Goal: Find specific page/section: Find specific page/section

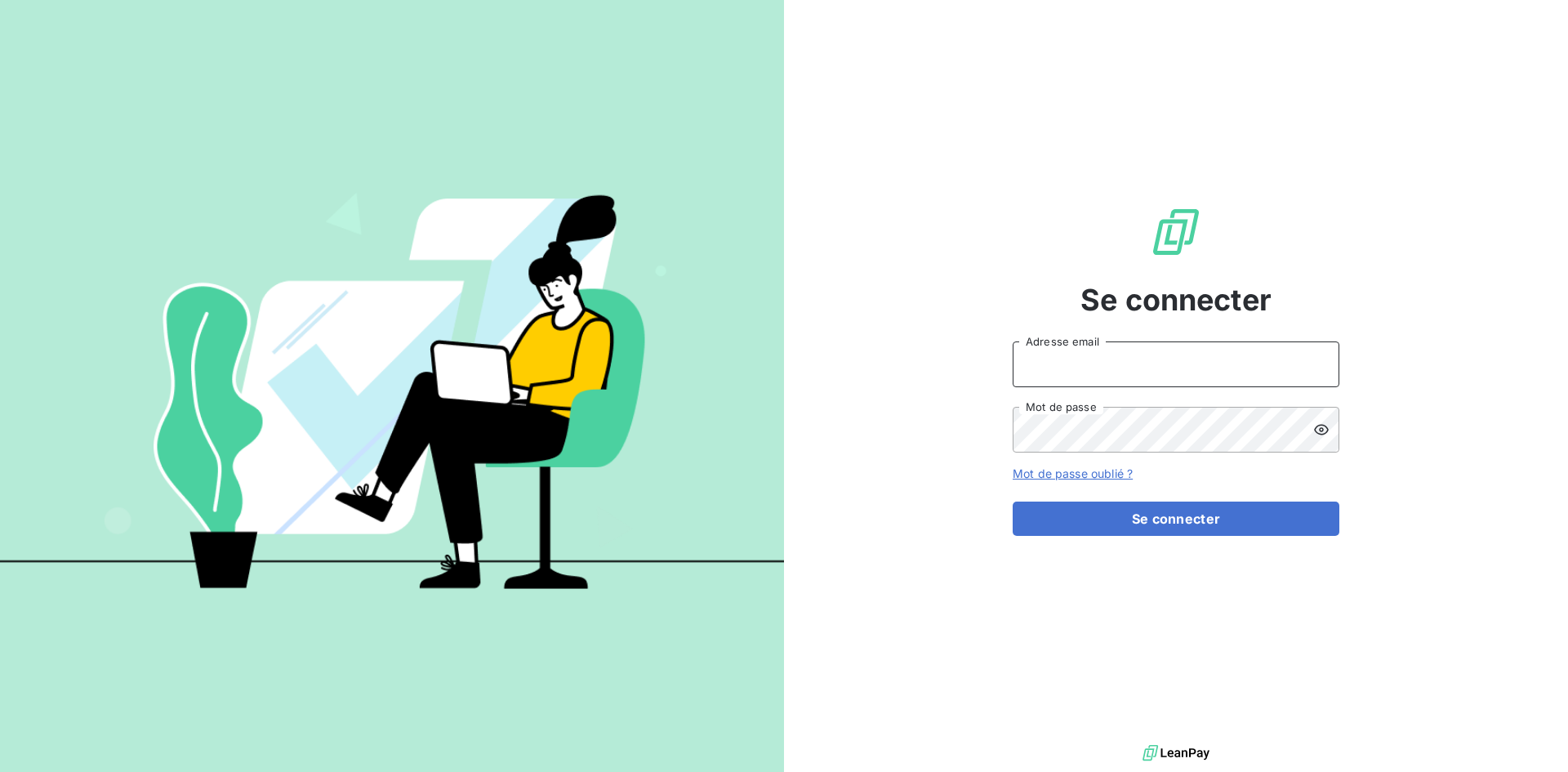
click at [1129, 372] on input "Adresse email" at bounding box center [1175, 364] width 327 height 45
type input "[EMAIL_ADDRESS][DOMAIN_NAME]"
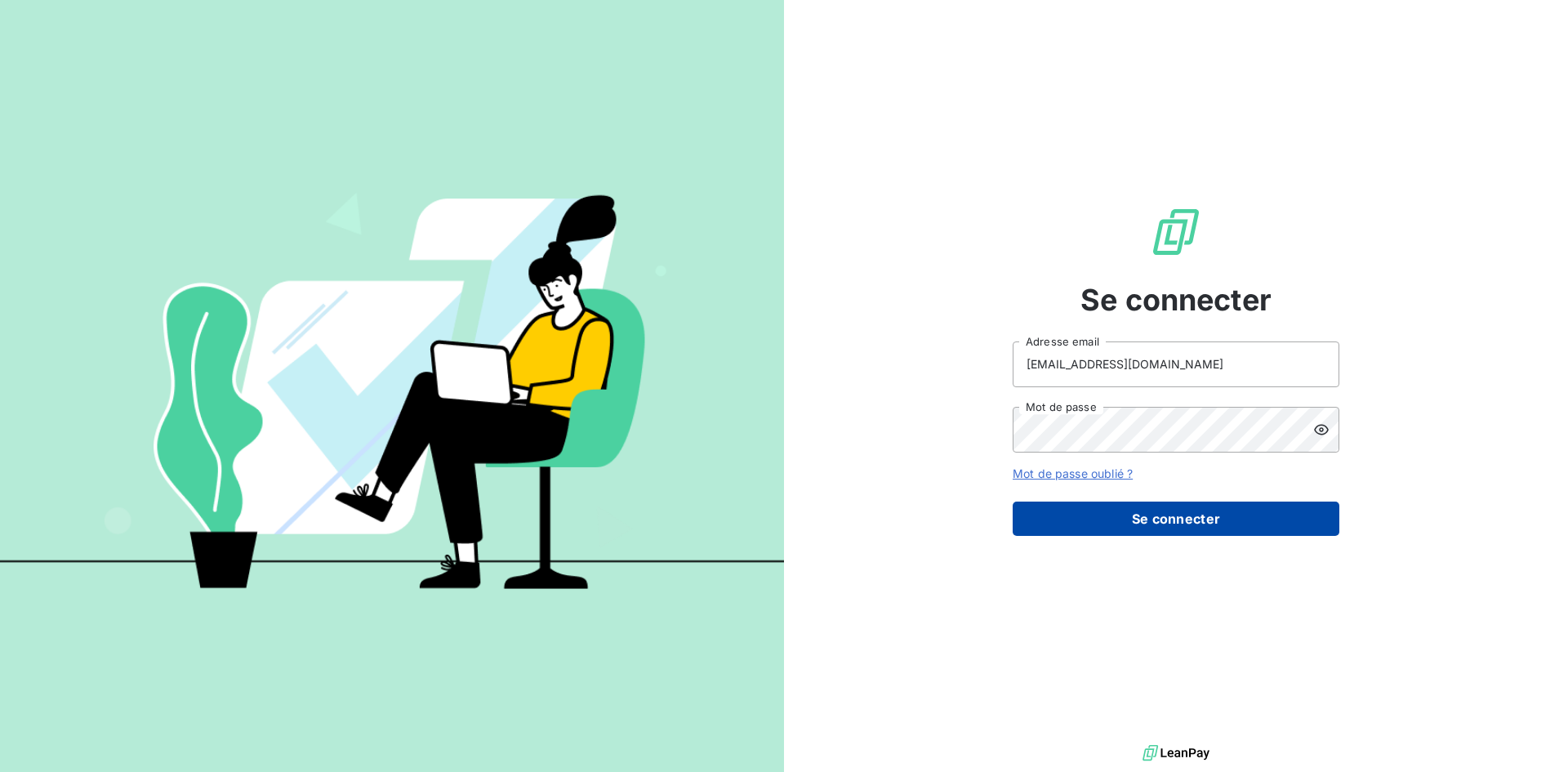
click at [1163, 522] on button "Se connecter" at bounding box center [1175, 518] width 327 height 34
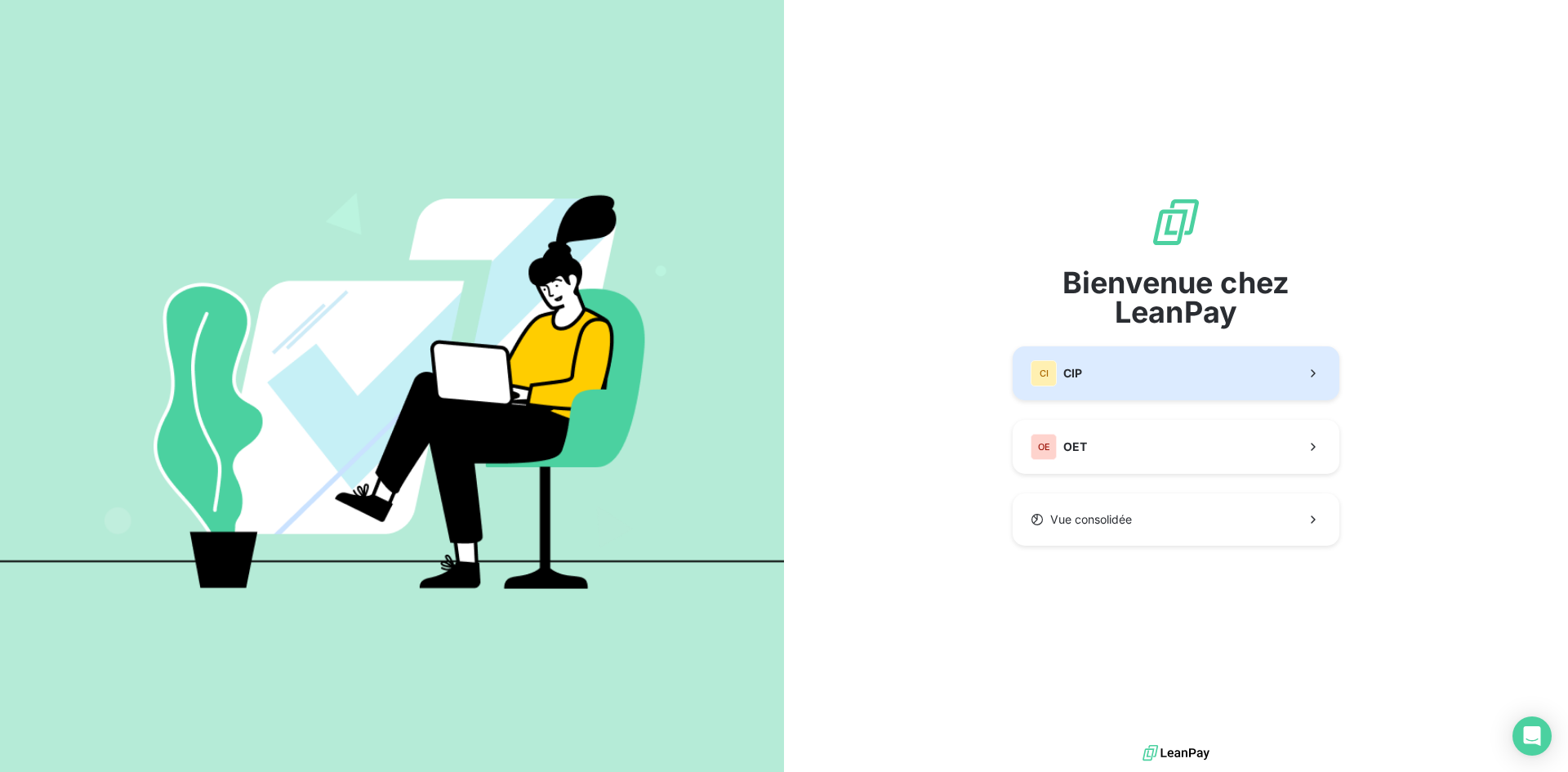
click at [1126, 381] on button "CI CIP" at bounding box center [1175, 373] width 327 height 54
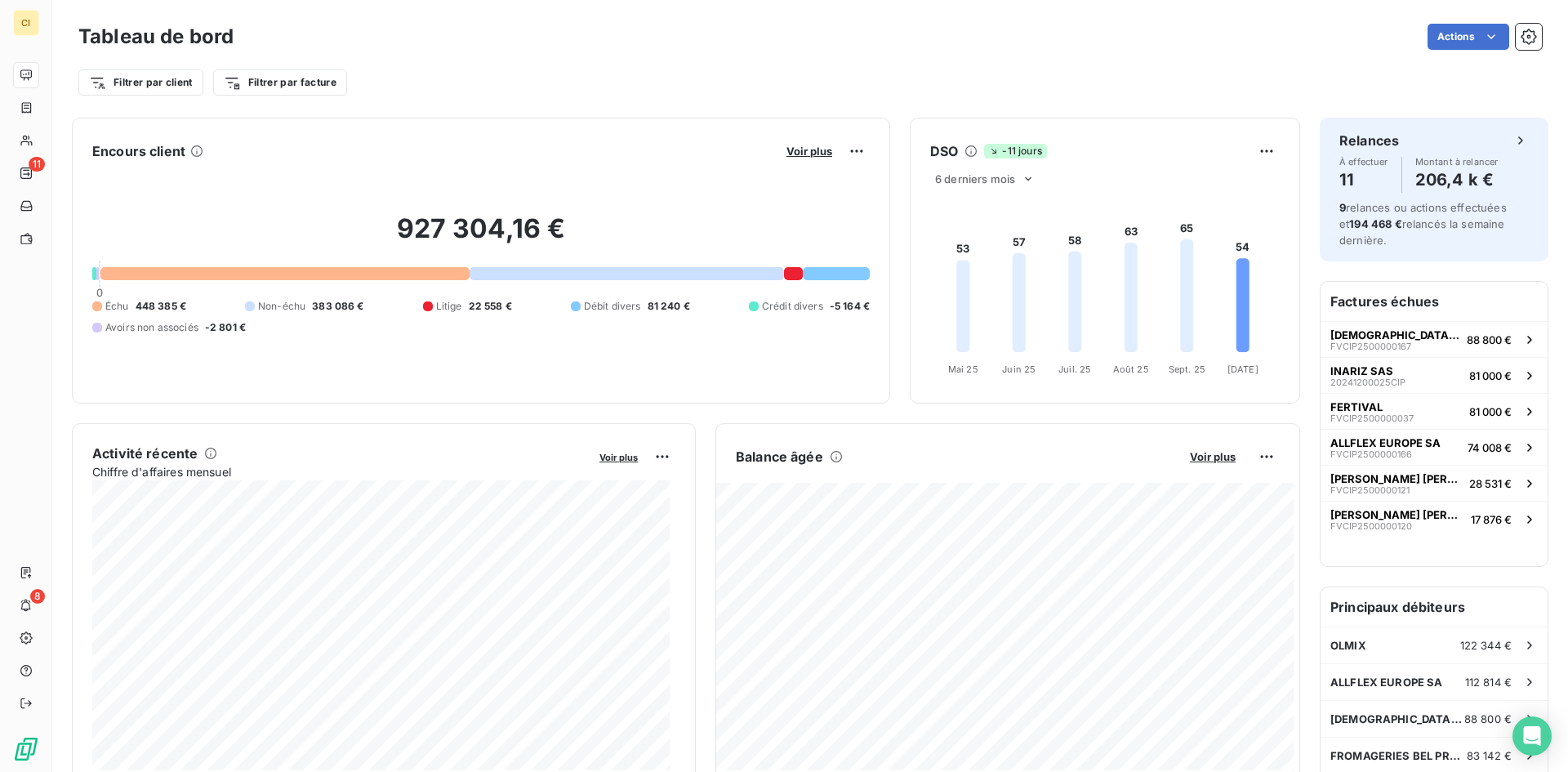
click at [749, 306] on div at bounding box center [753, 305] width 9 height 9
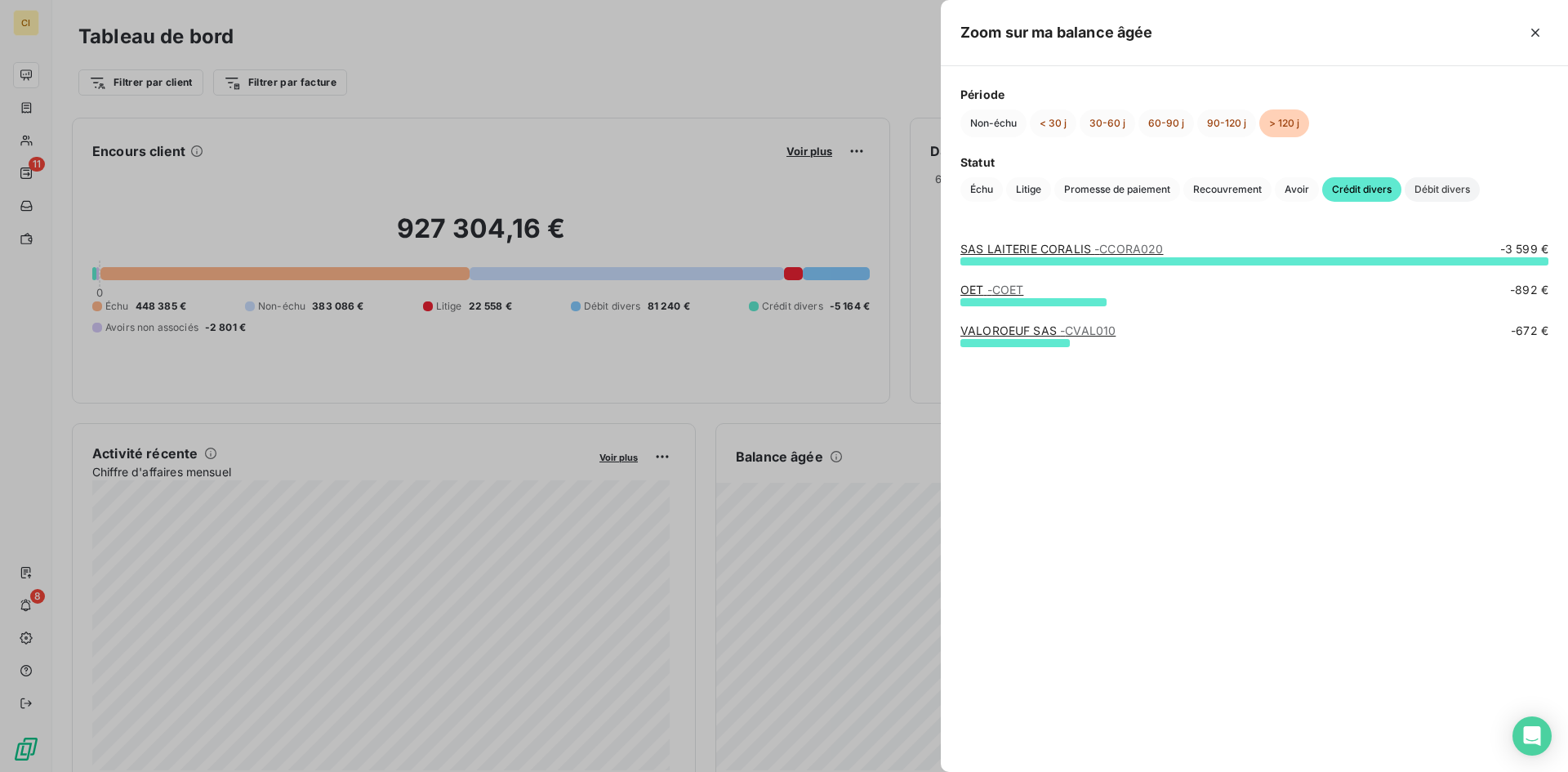
click at [1428, 195] on span "Débit divers" at bounding box center [1442, 190] width 75 height 25
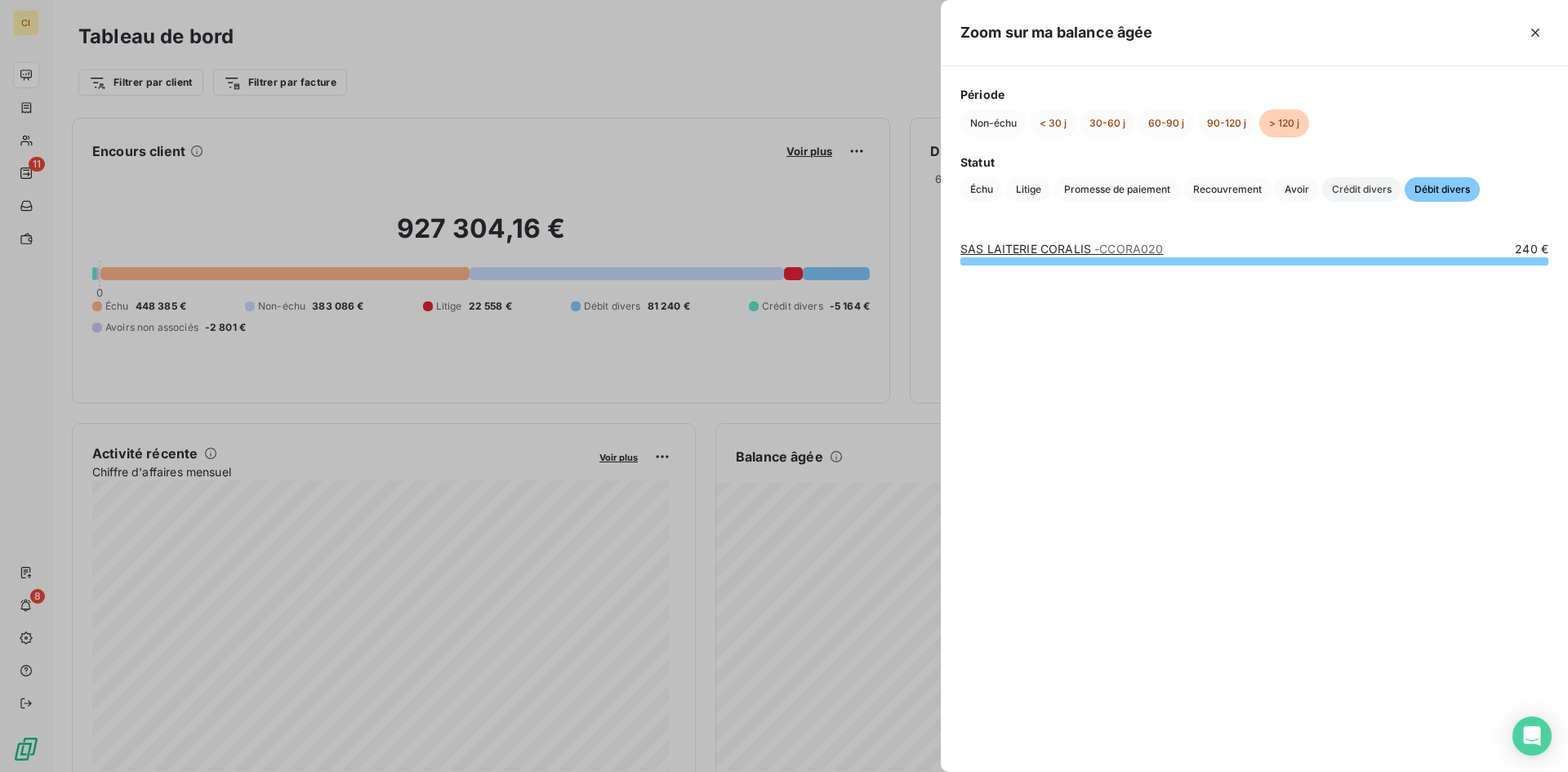
click at [1372, 196] on span "Crédit divers" at bounding box center [1361, 190] width 79 height 25
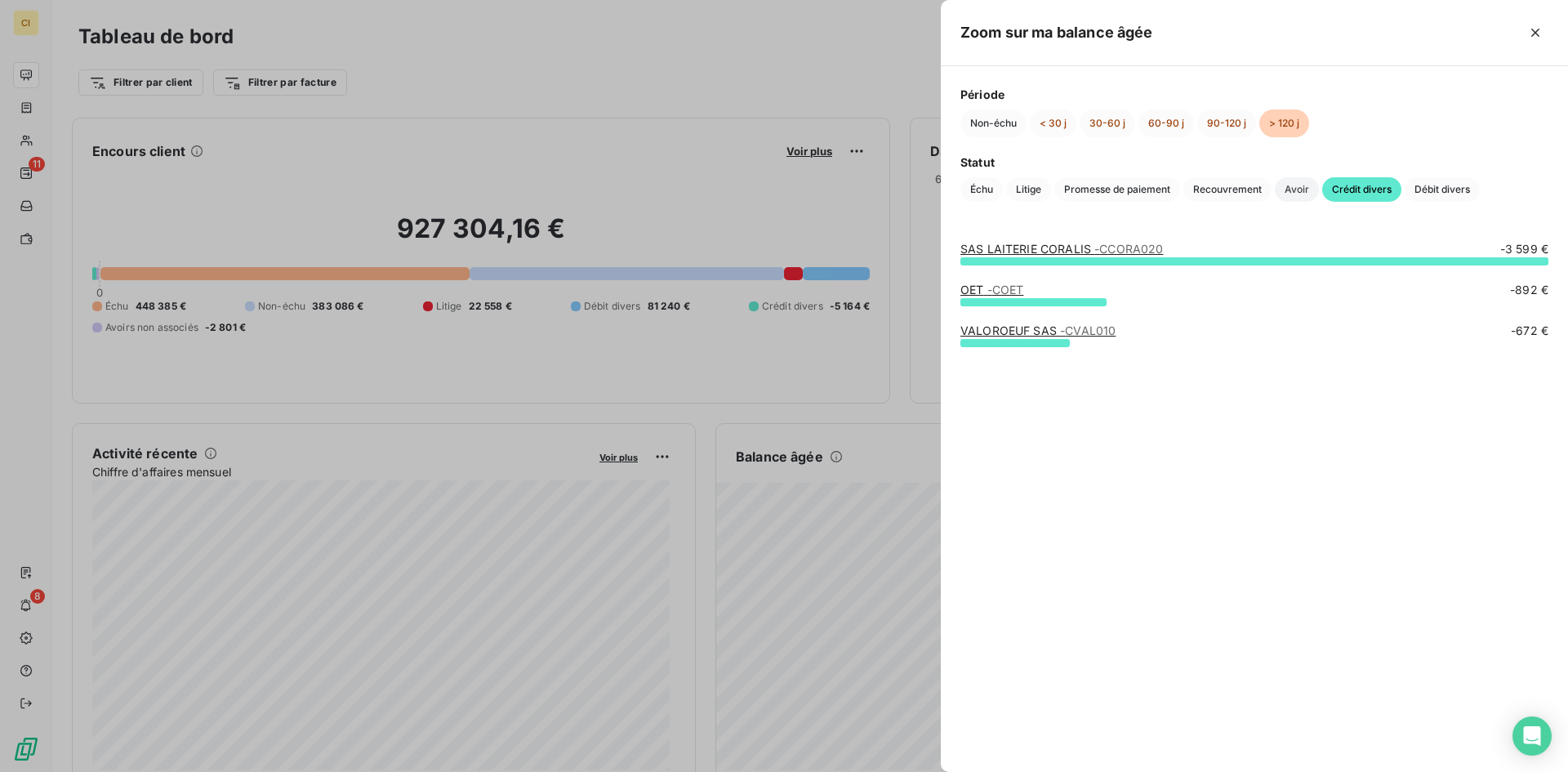
click at [1288, 194] on span "Avoir" at bounding box center [1296, 190] width 44 height 25
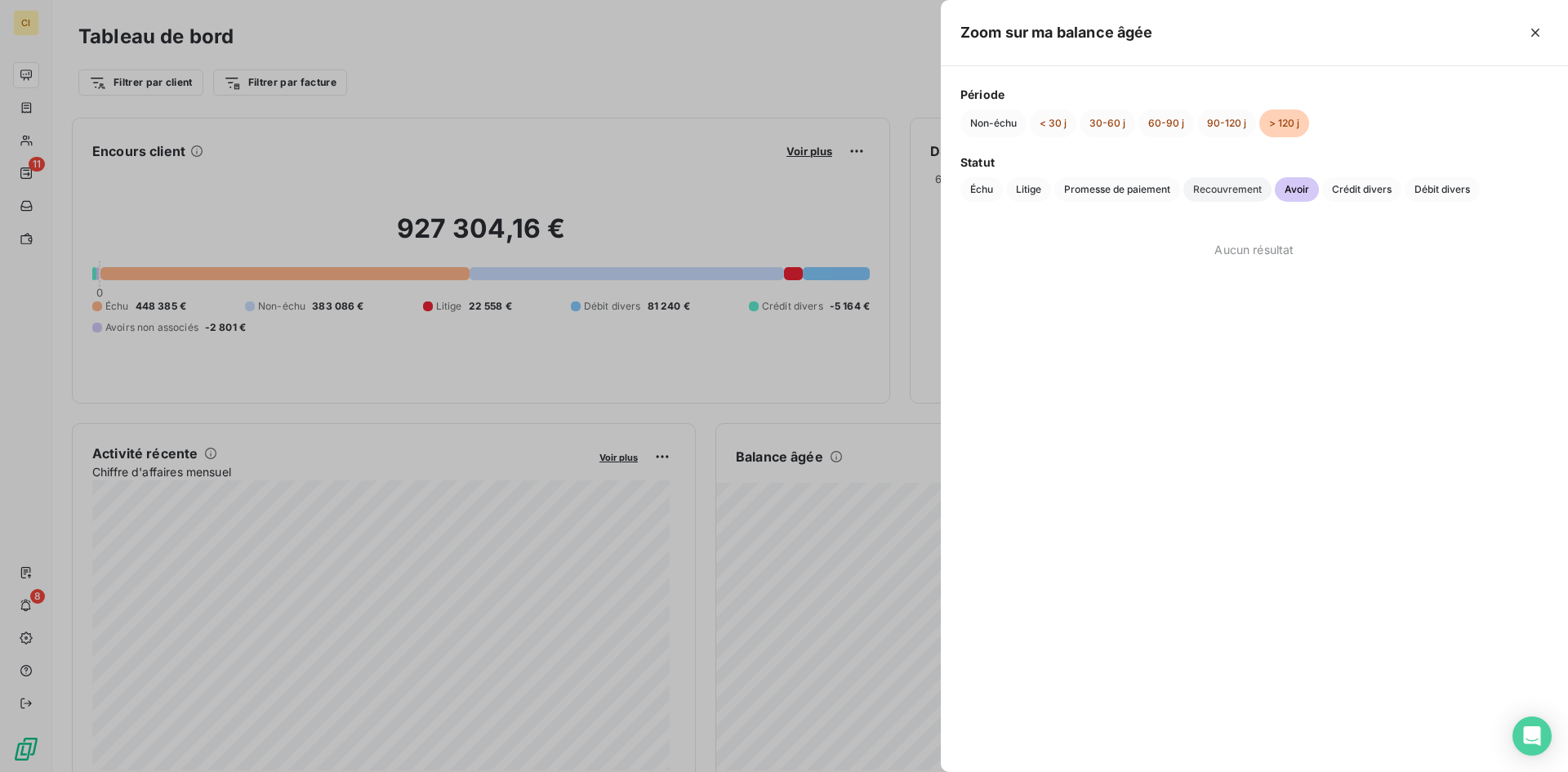
click at [1248, 189] on span "Recouvrement" at bounding box center [1227, 190] width 88 height 25
click at [1138, 195] on span "Promesse de paiement" at bounding box center [1117, 190] width 126 height 25
click at [1025, 181] on span "Litige" at bounding box center [1028, 190] width 45 height 25
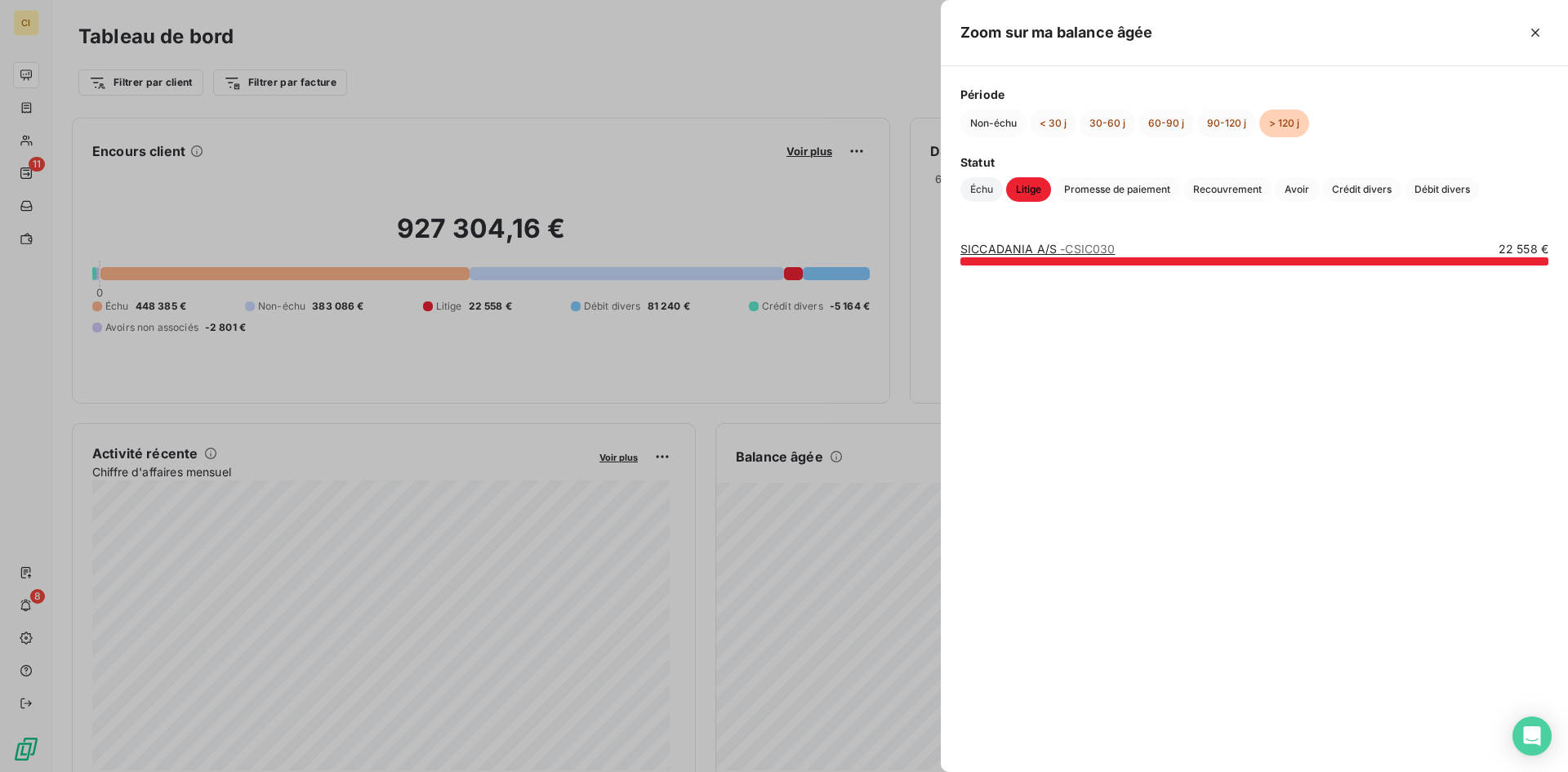
click at [989, 187] on span "Échu" at bounding box center [980, 190] width 42 height 25
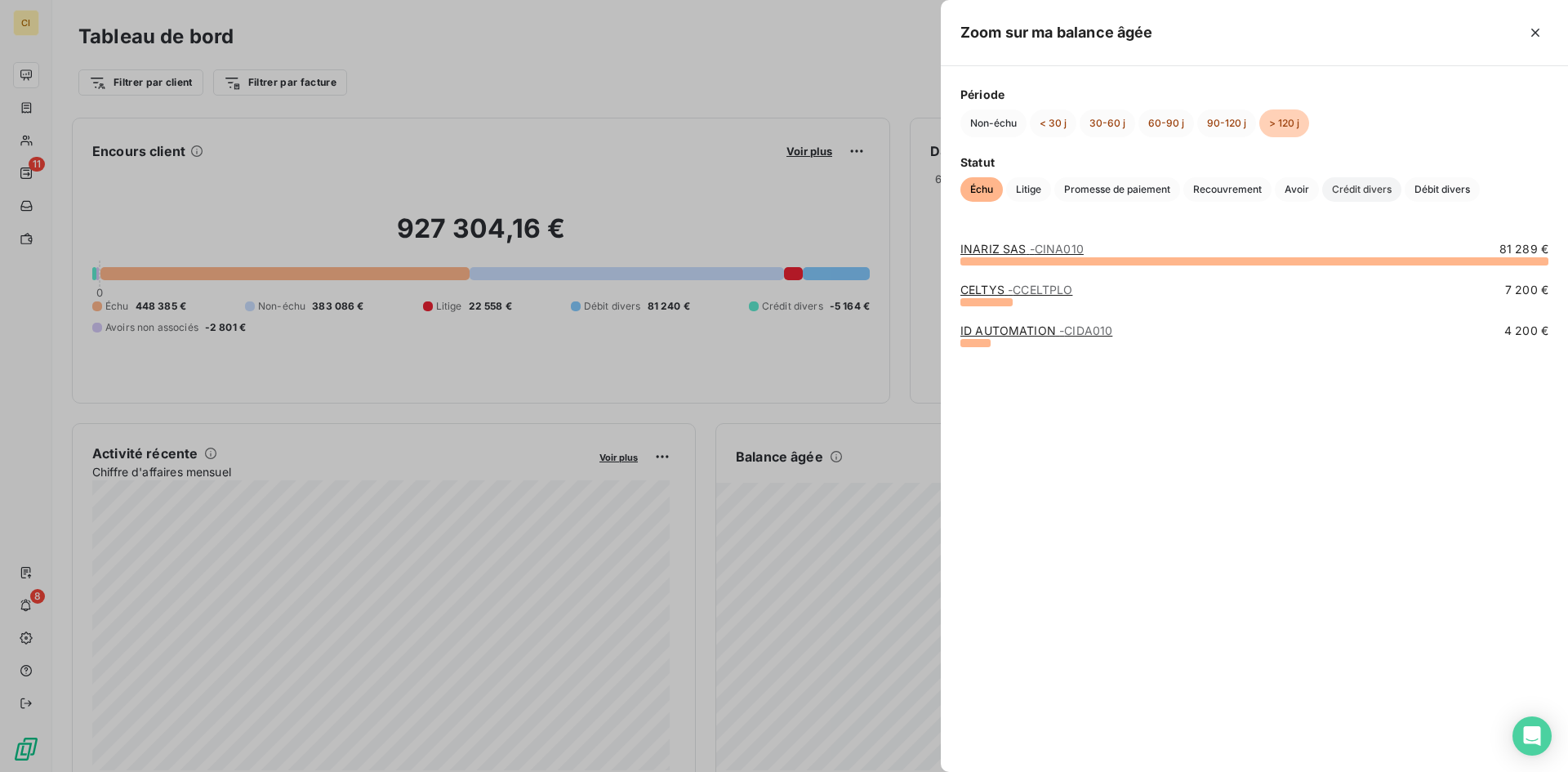
click at [1349, 191] on span "Crédit divers" at bounding box center [1361, 190] width 79 height 25
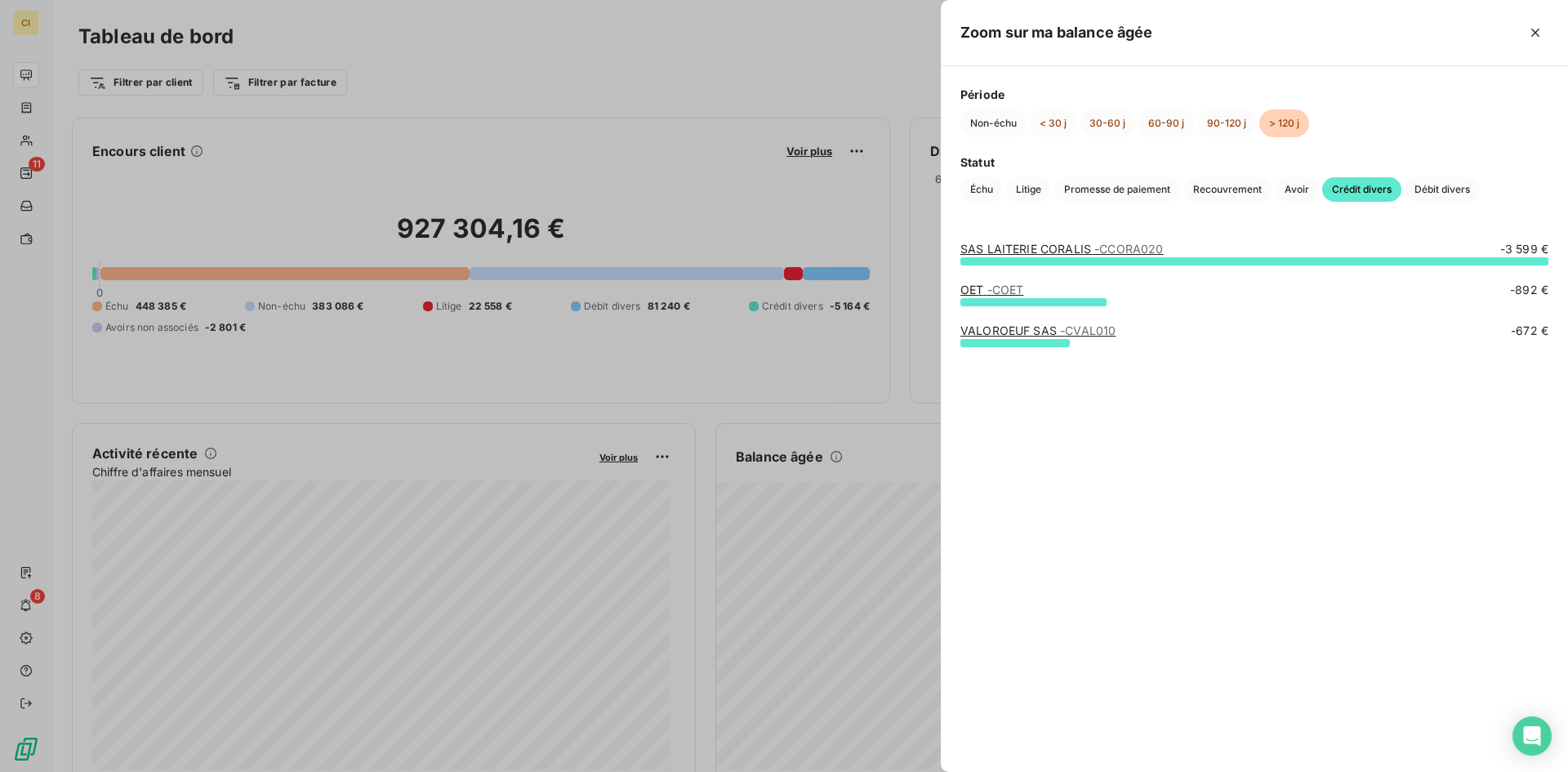
click at [133, 232] on div at bounding box center [784, 386] width 1568 height 772
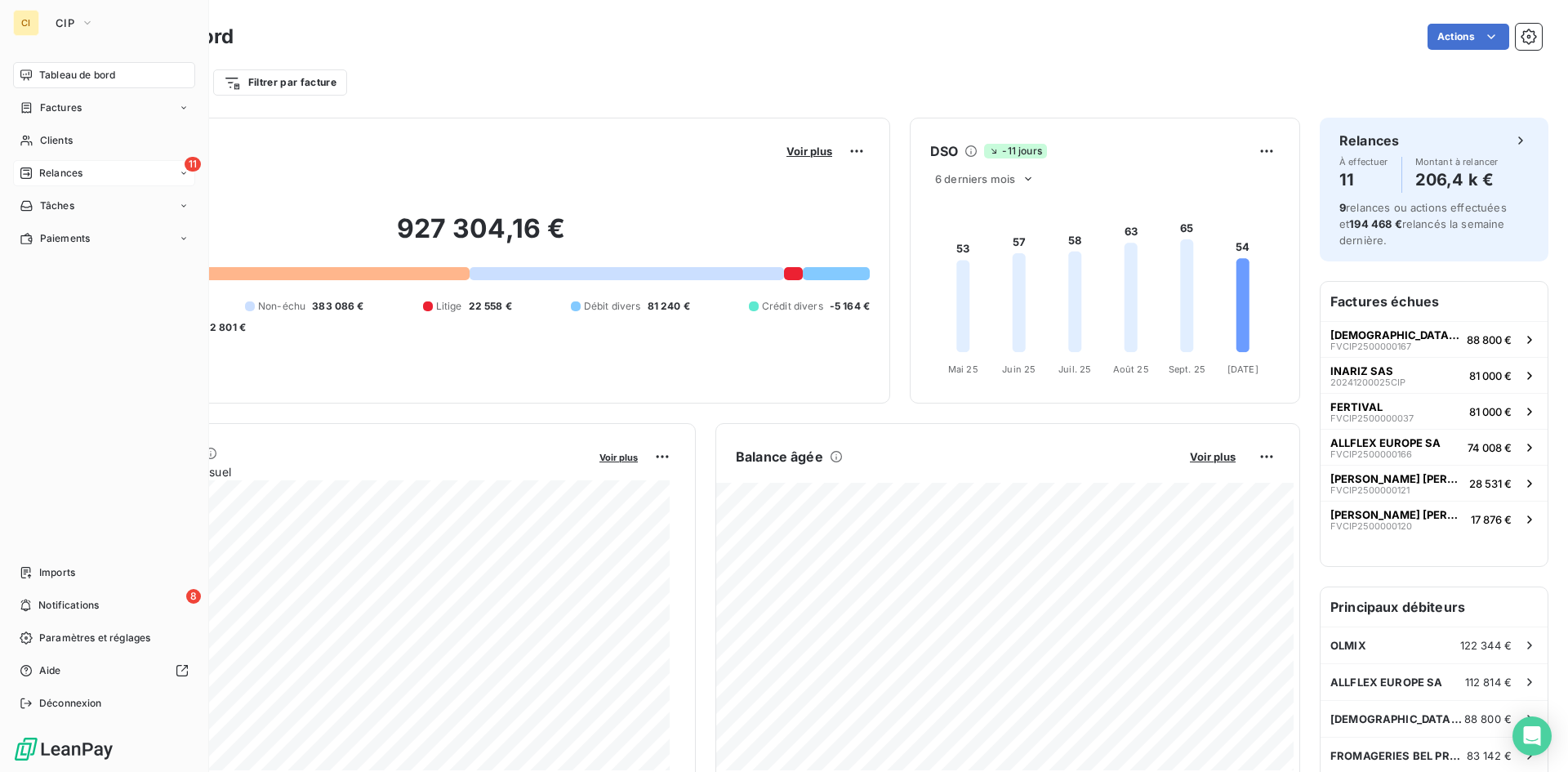
click at [61, 174] on span "Relances" at bounding box center [61, 172] width 43 height 15
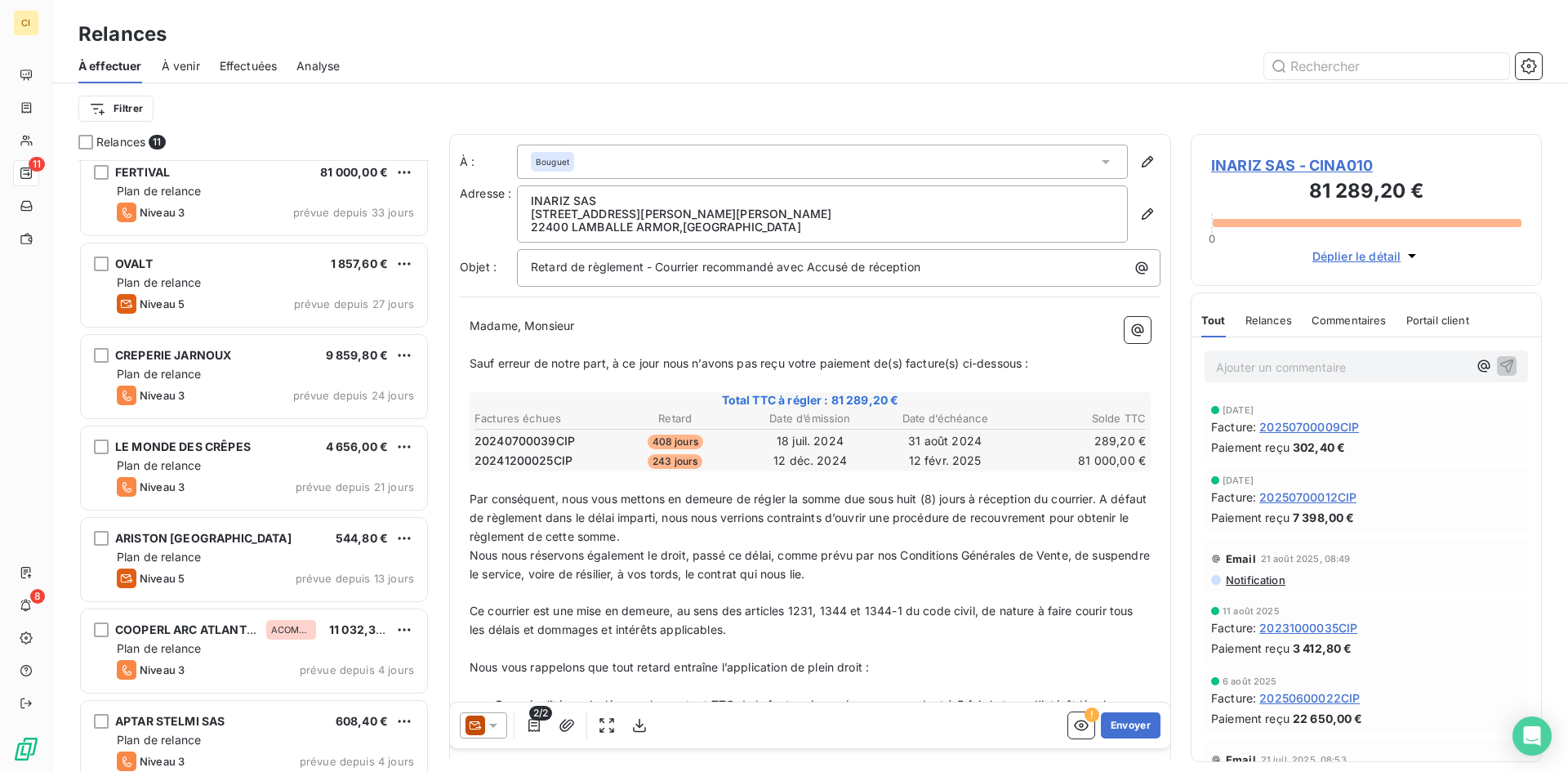
scroll to position [395, 0]
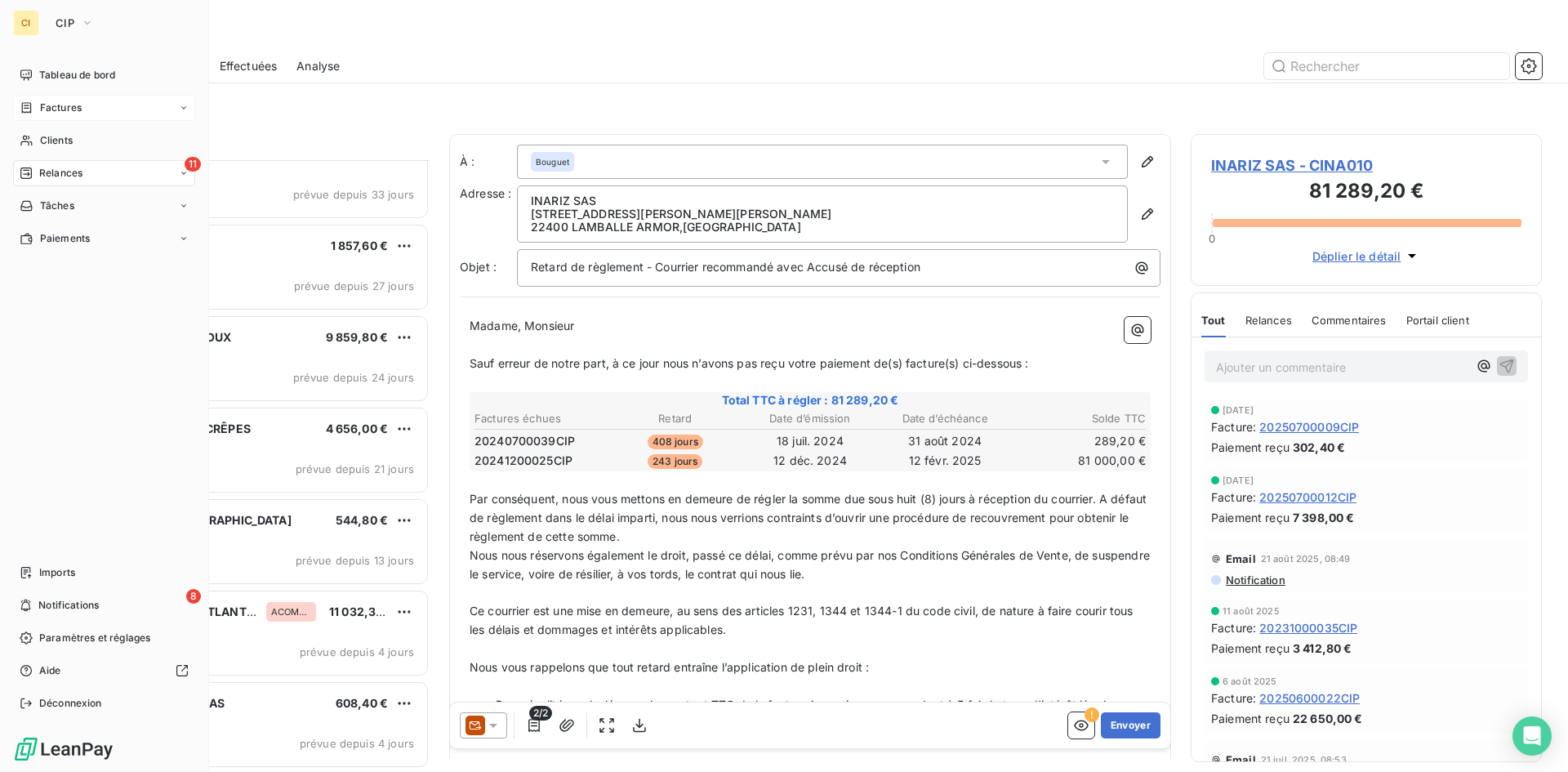
click at [41, 104] on span "Factures" at bounding box center [61, 107] width 42 height 15
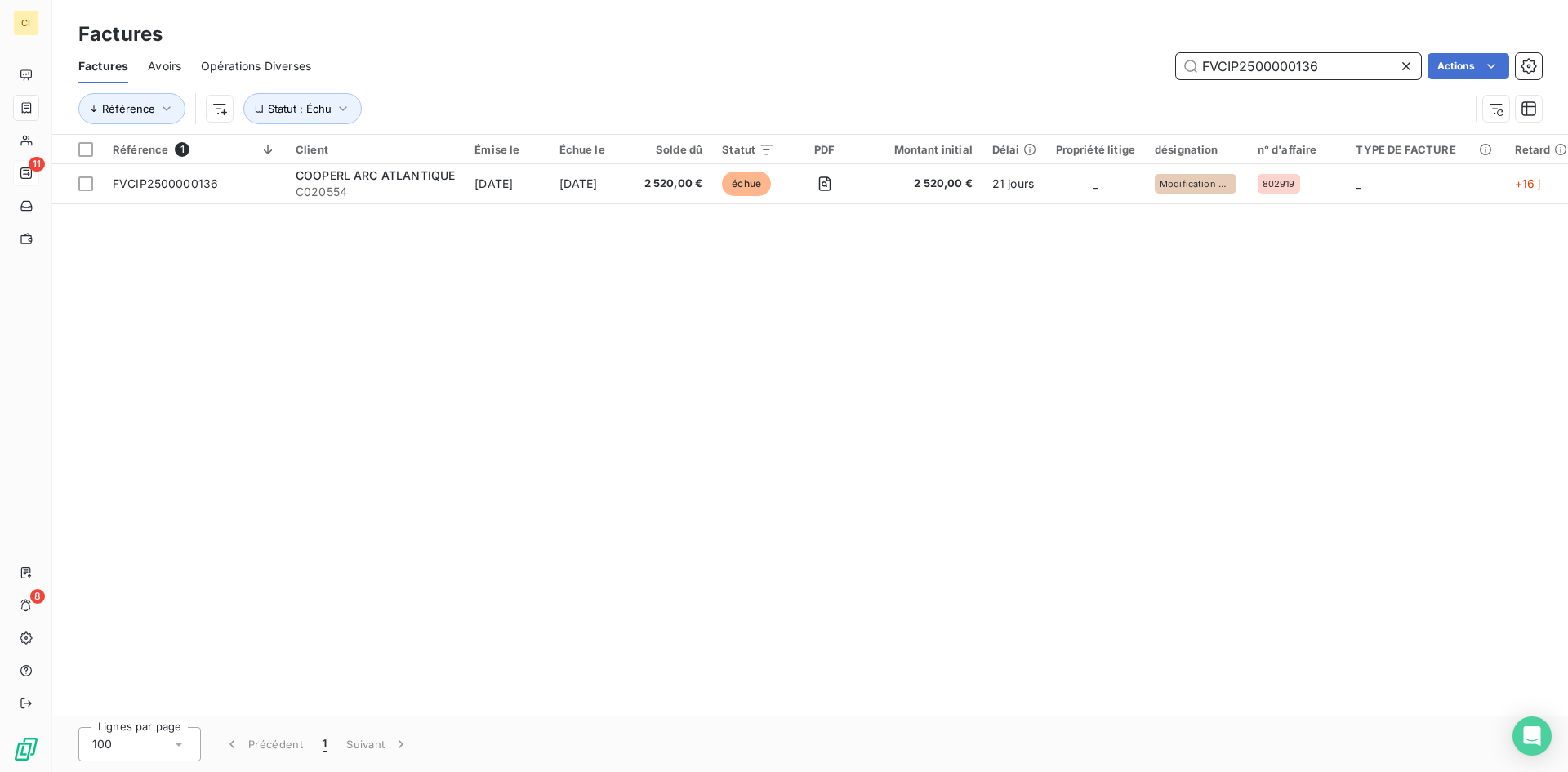
drag, startPoint x: 1321, startPoint y: 69, endPoint x: 1303, endPoint y: 71, distance: 18.1
click at [1303, 71] on input "FVCIP2500000136" at bounding box center [1299, 66] width 245 height 26
type input "FVCIP2500000142"
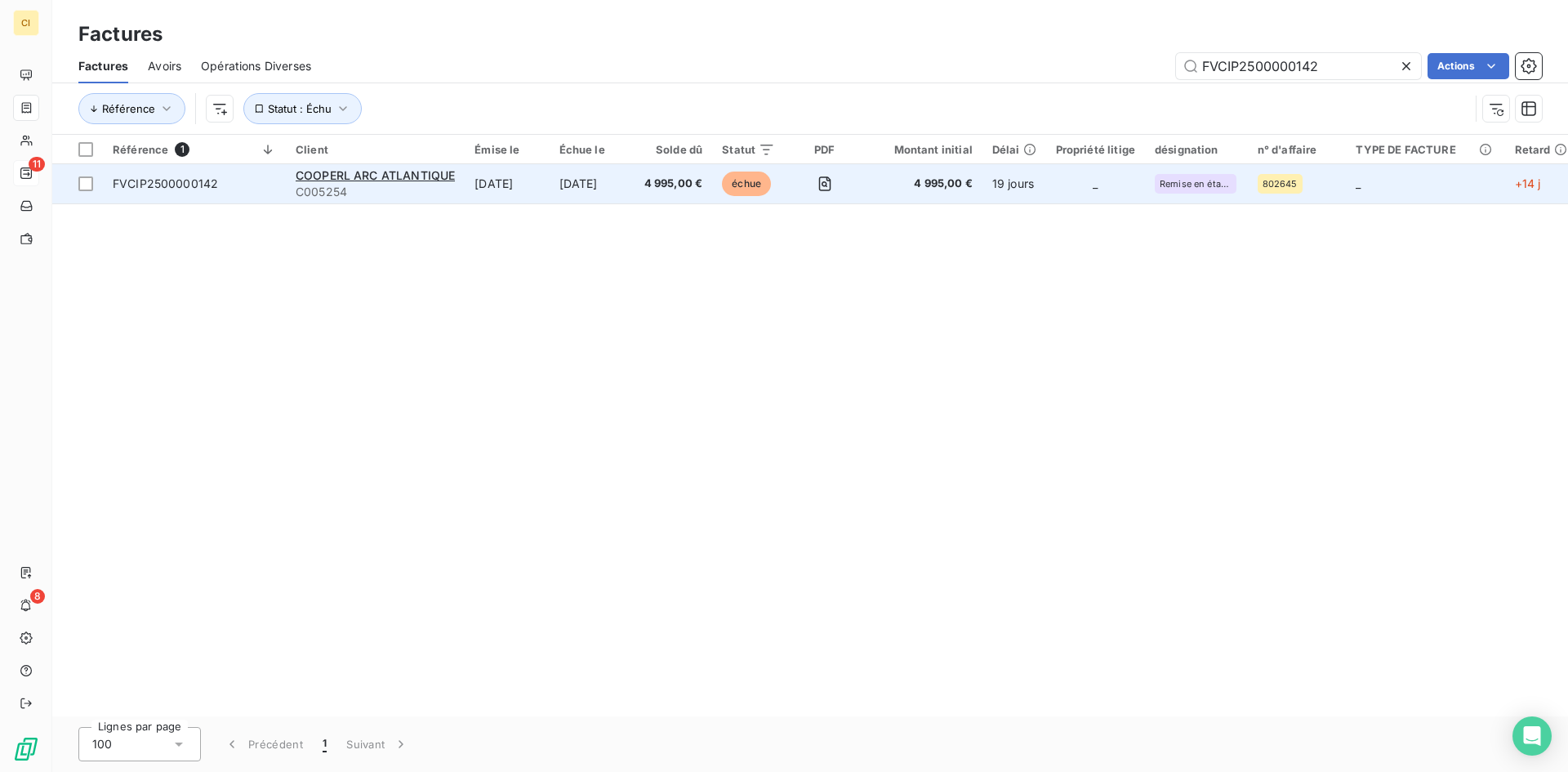
click at [202, 186] on span "FVCIP2500000142" at bounding box center [165, 184] width 106 height 14
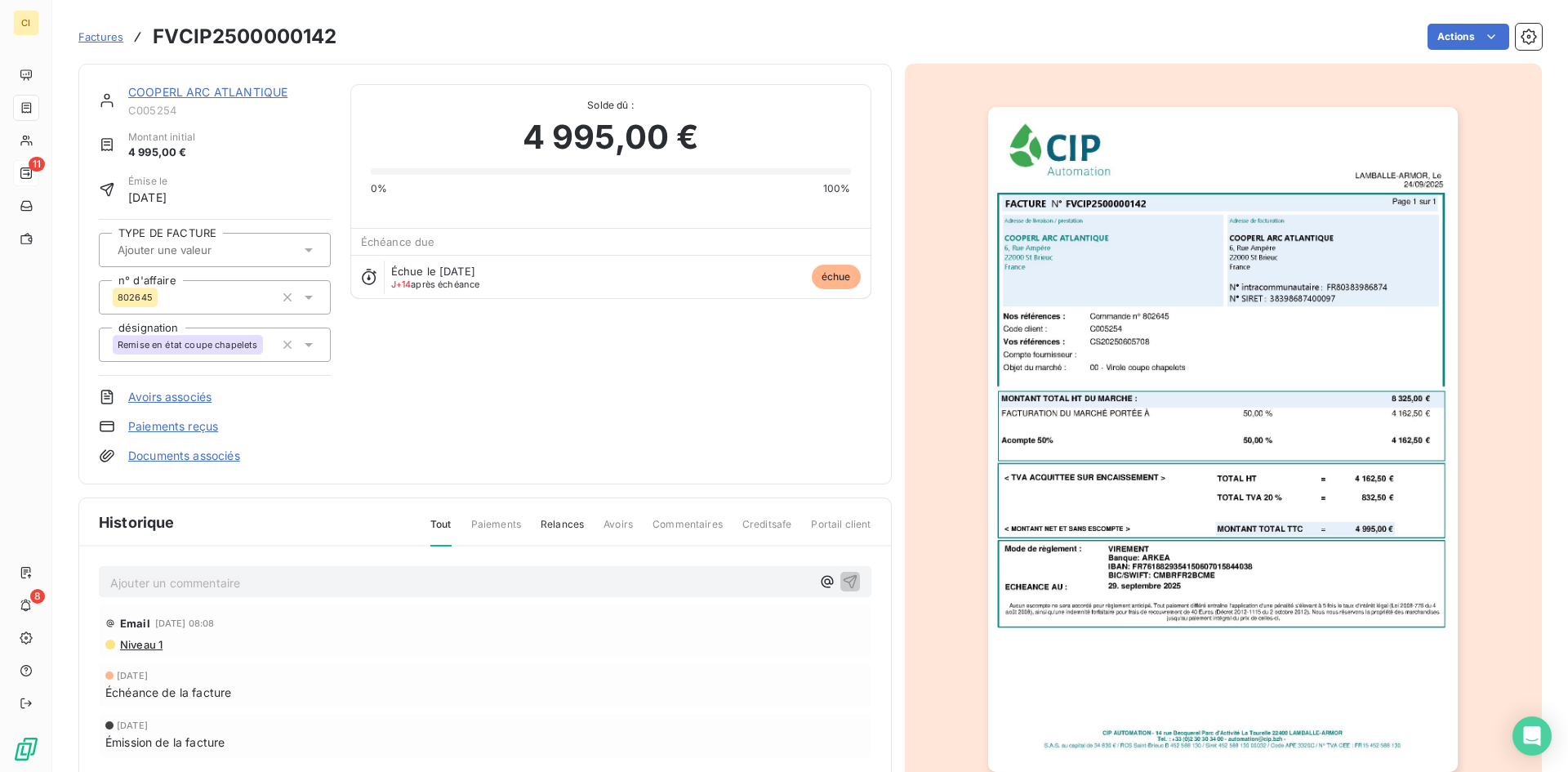
click at [304, 247] on icon at bounding box center [308, 250] width 16 height 16
click at [168, 288] on span "ACOMPTE" at bounding box center [159, 293] width 45 height 9
